Goal: Information Seeking & Learning: Learn about a topic

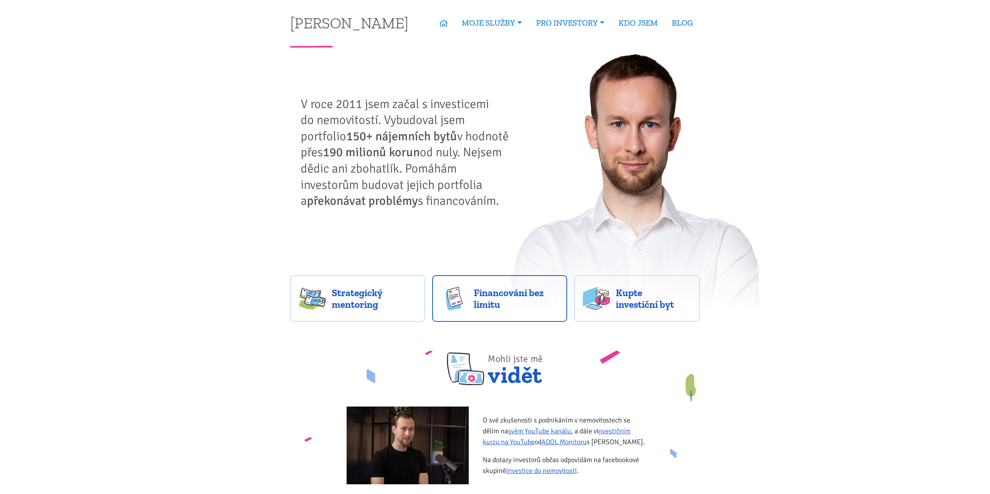
click at [537, 298] on span "Financování bez limitu" at bounding box center [516, 298] width 85 height 23
drag, startPoint x: 966, startPoint y: 1, endPoint x: 893, endPoint y: 211, distance: 222.0
